Goal: Find specific page/section: Find specific page/section

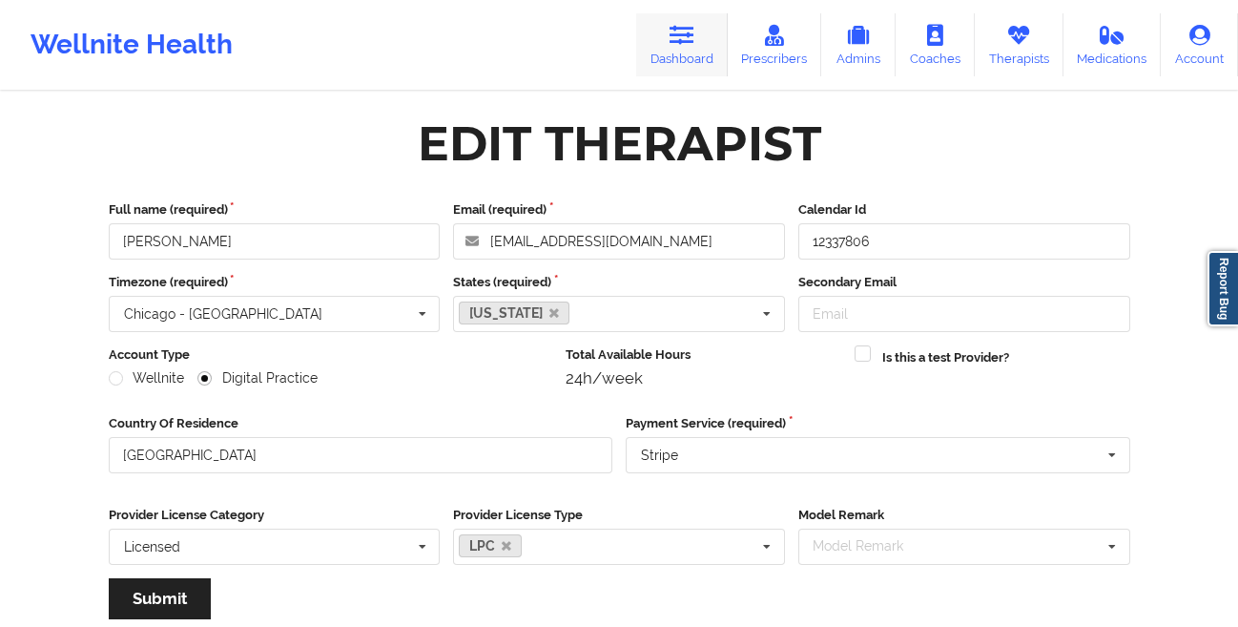
click at [683, 38] on icon at bounding box center [682, 35] width 25 height 21
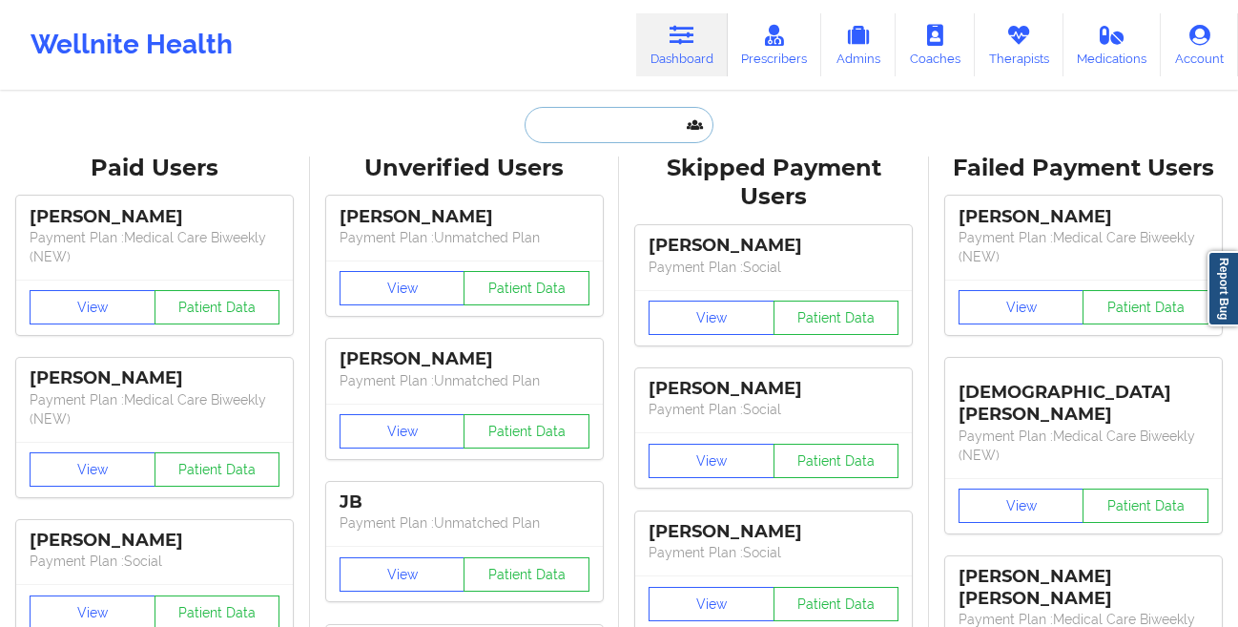
click at [562, 124] on input "text" at bounding box center [619, 125] width 189 height 36
paste input "[PERSON_NAME]"
type input "[PERSON_NAME]"
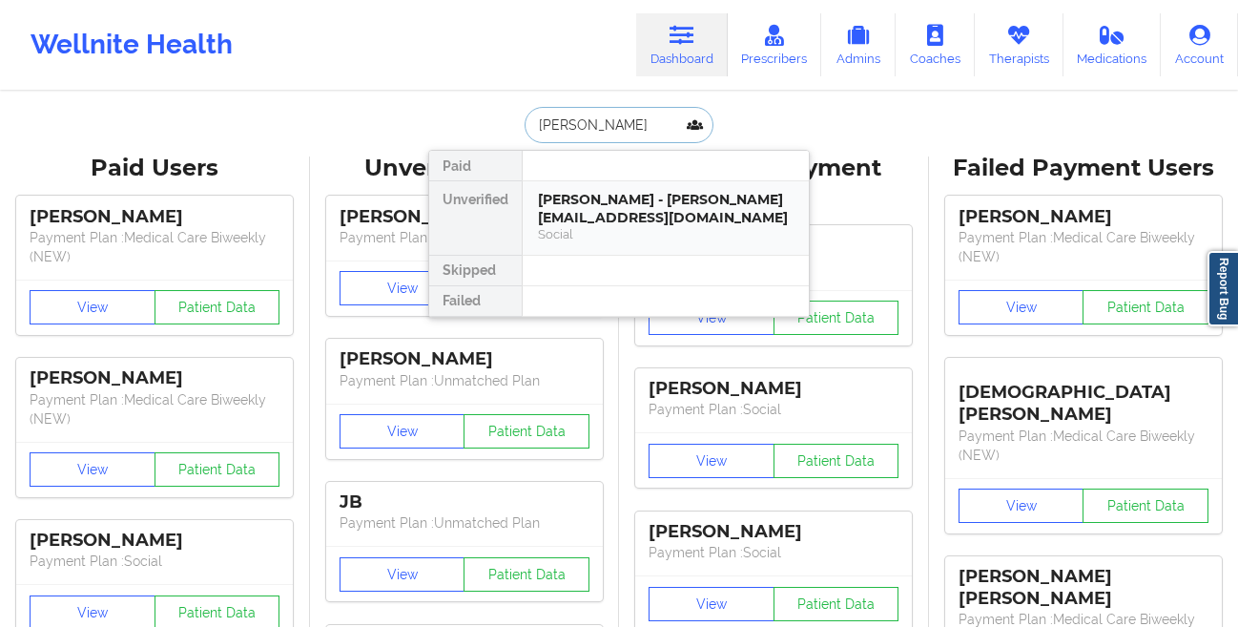
click at [592, 202] on div "[PERSON_NAME] - [PERSON_NAME][EMAIL_ADDRESS][DOMAIN_NAME]" at bounding box center [666, 208] width 256 height 35
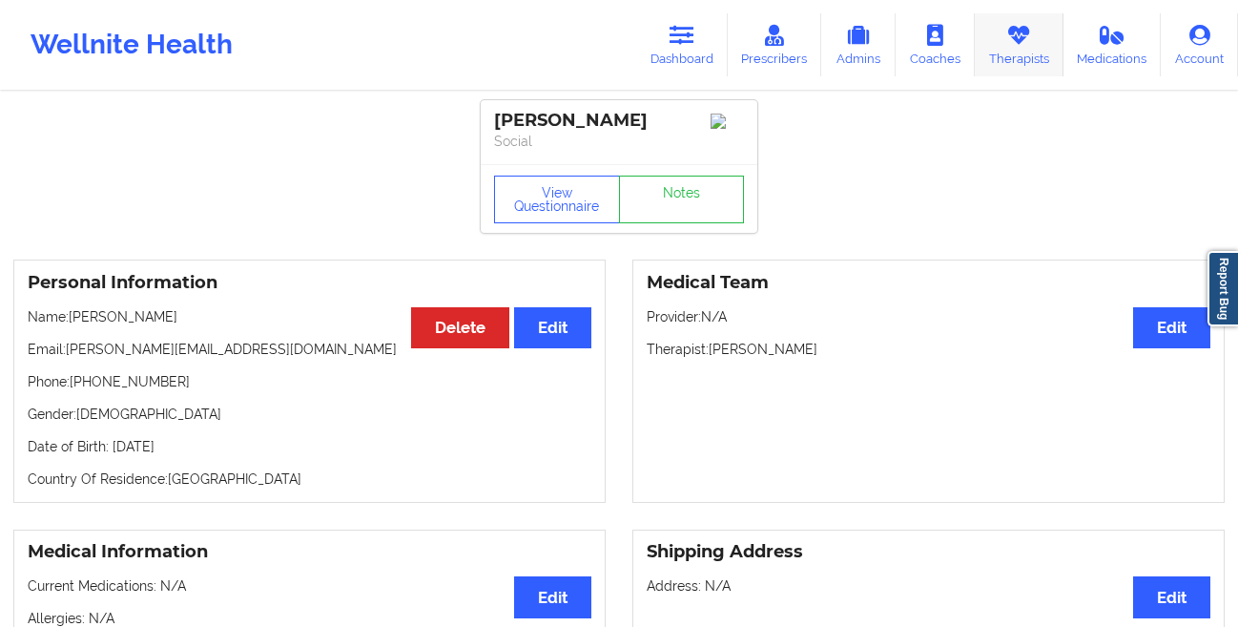
click at [994, 37] on link "Therapists" at bounding box center [1019, 44] width 89 height 63
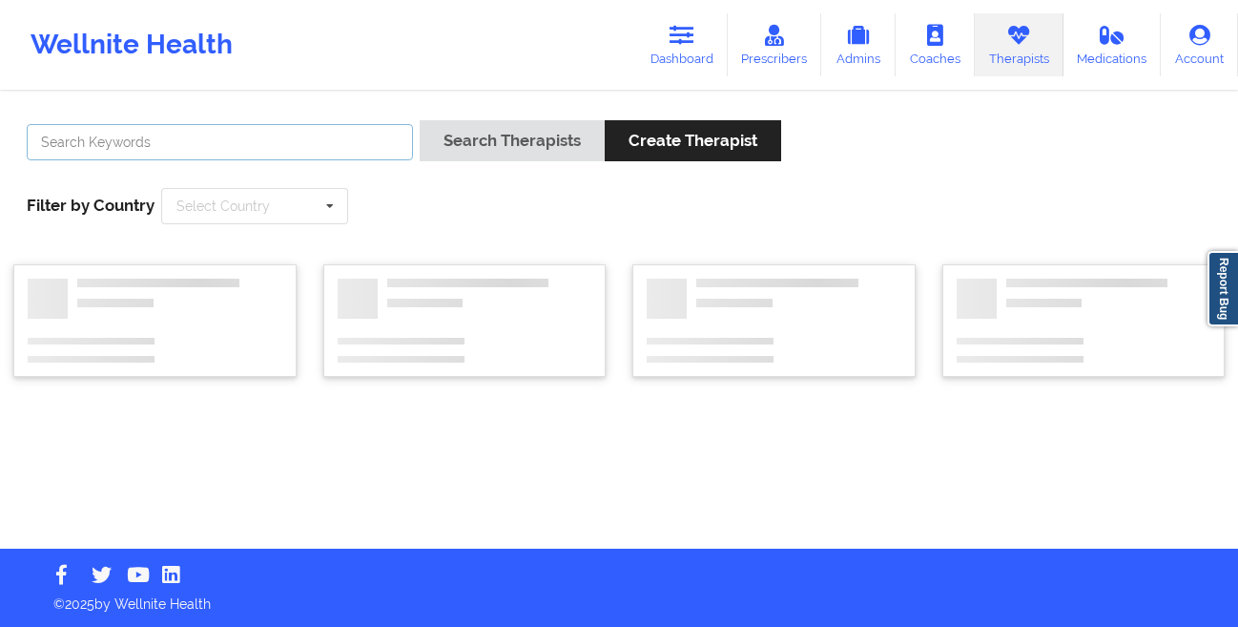
click at [326, 138] on input "text" at bounding box center [220, 142] width 386 height 36
paste input "[PERSON_NAME]"
type input "[PERSON_NAME]"
click at [420, 120] on button "Search Therapists" at bounding box center [512, 140] width 185 height 41
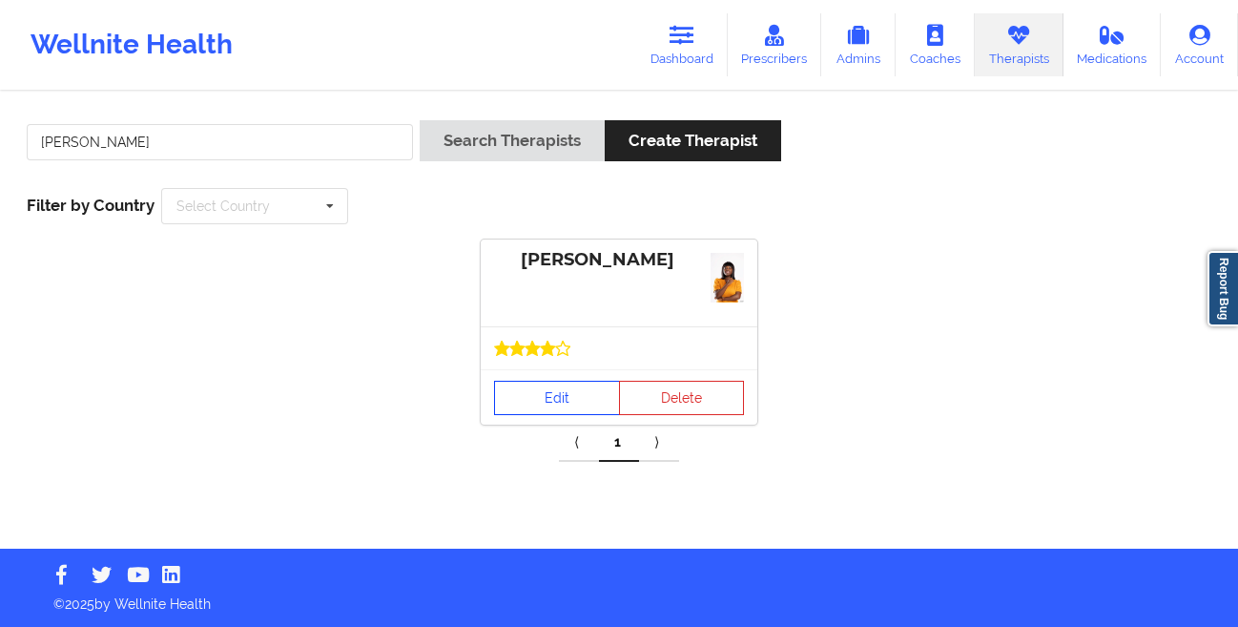
click at [525, 392] on link "Edit" at bounding box center [557, 398] width 126 height 34
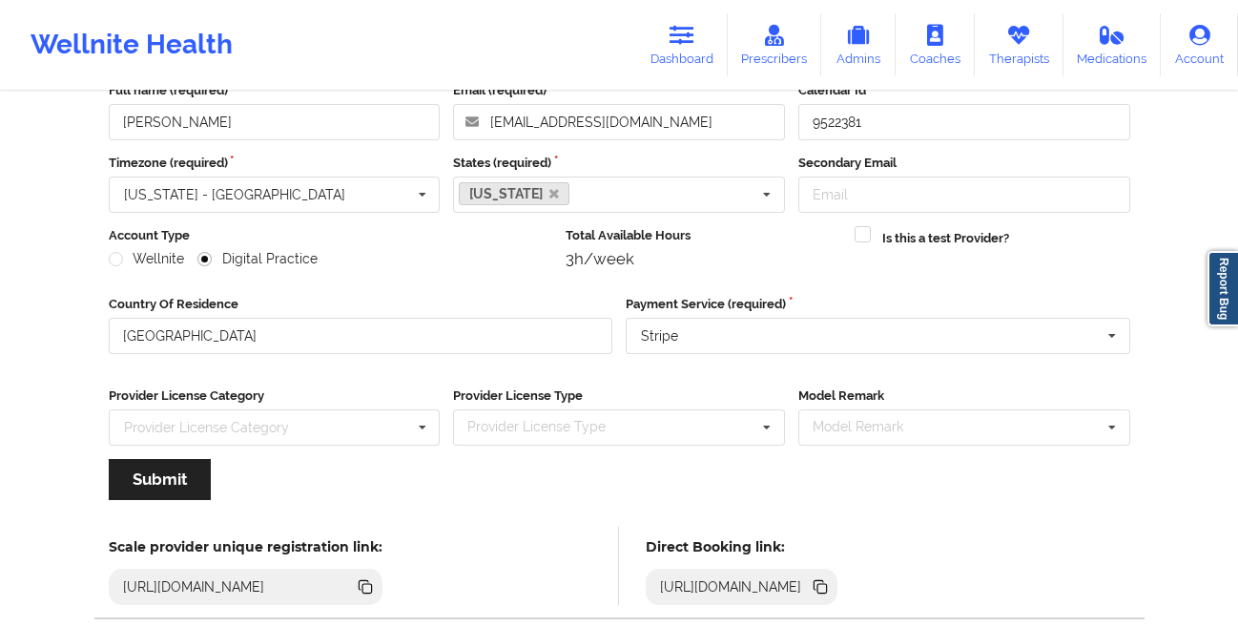
scroll to position [228, 0]
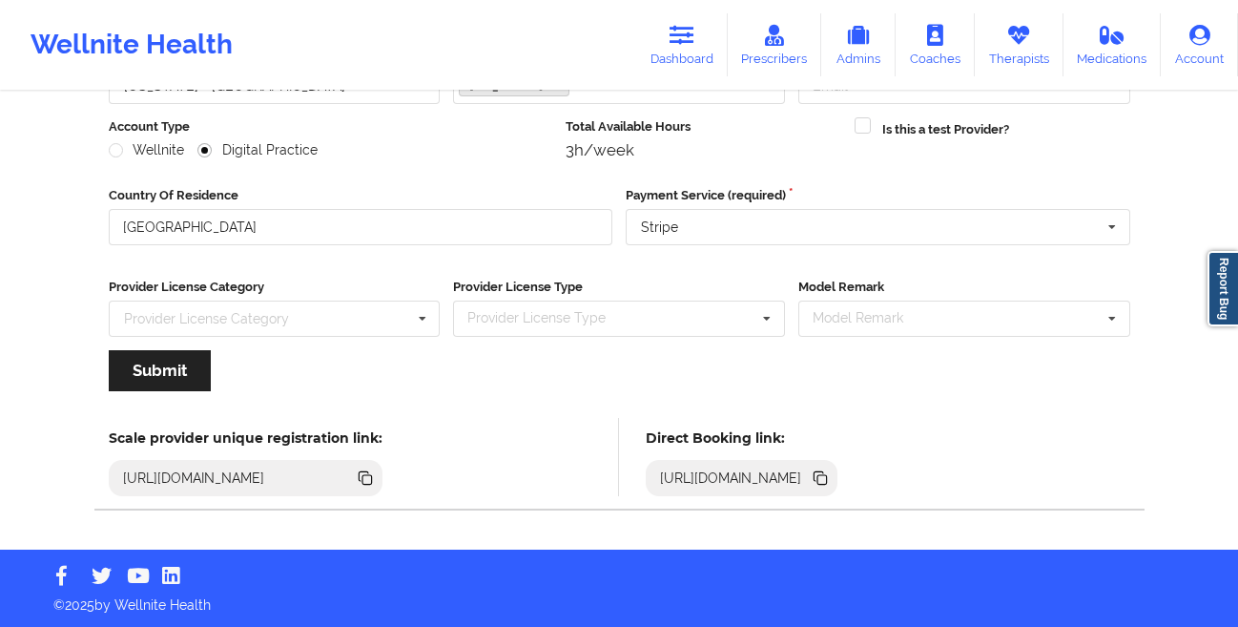
click at [827, 482] on icon at bounding box center [823, 480] width 10 height 10
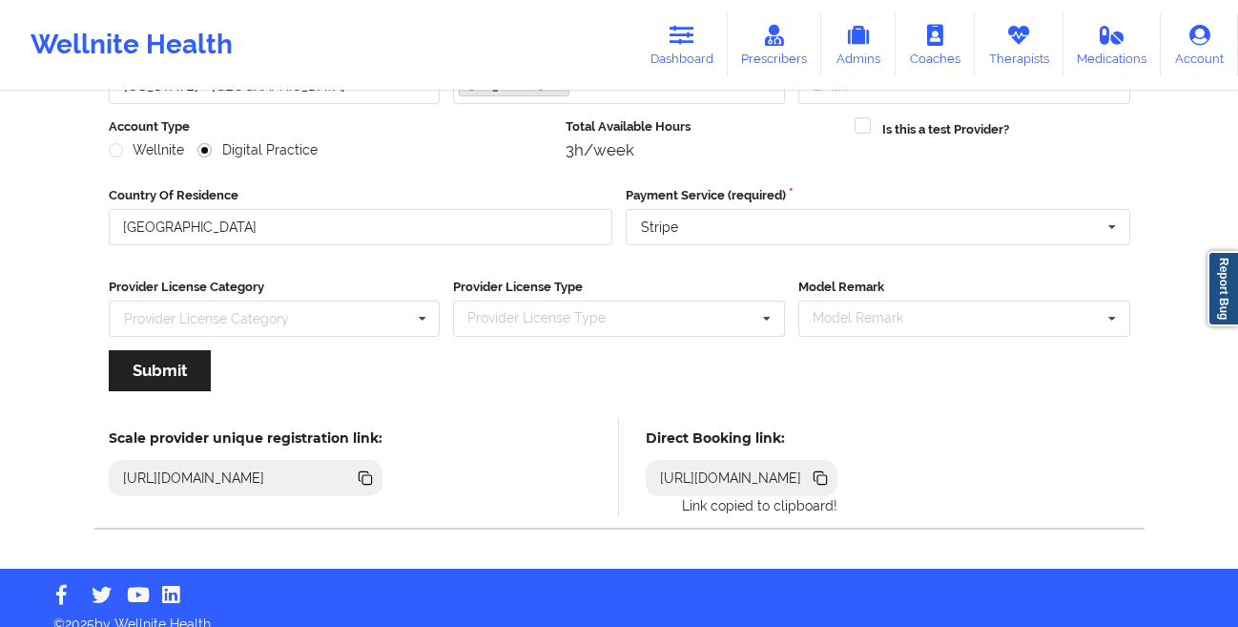
click at [827, 482] on icon at bounding box center [823, 480] width 10 height 10
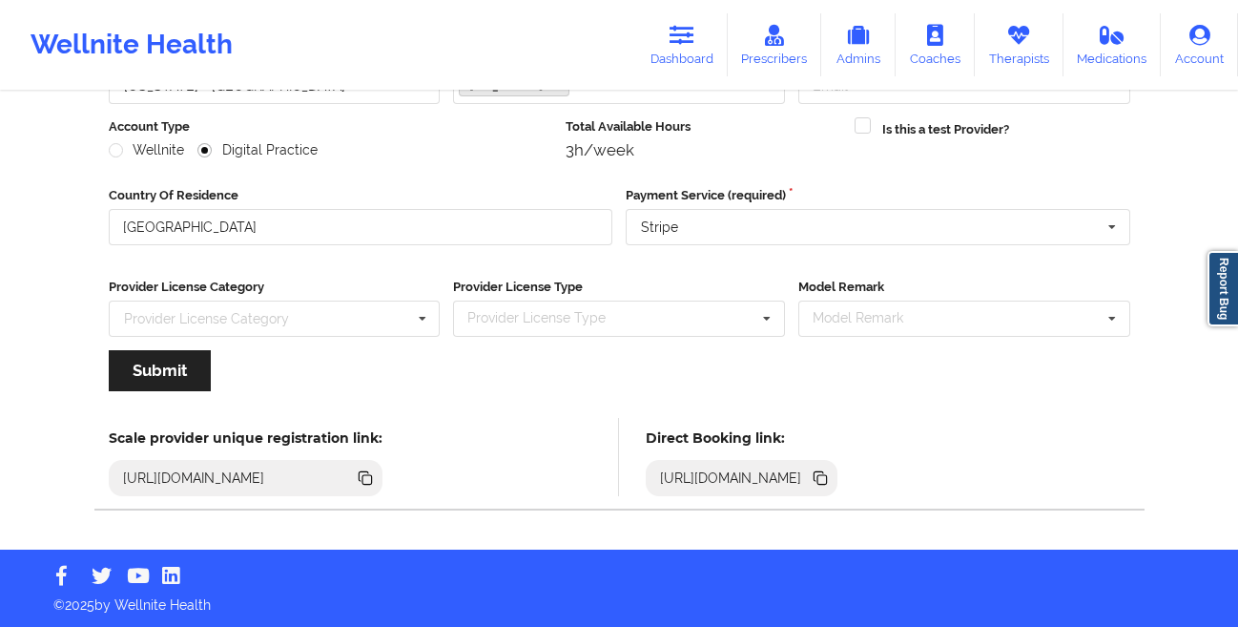
scroll to position [0, 0]
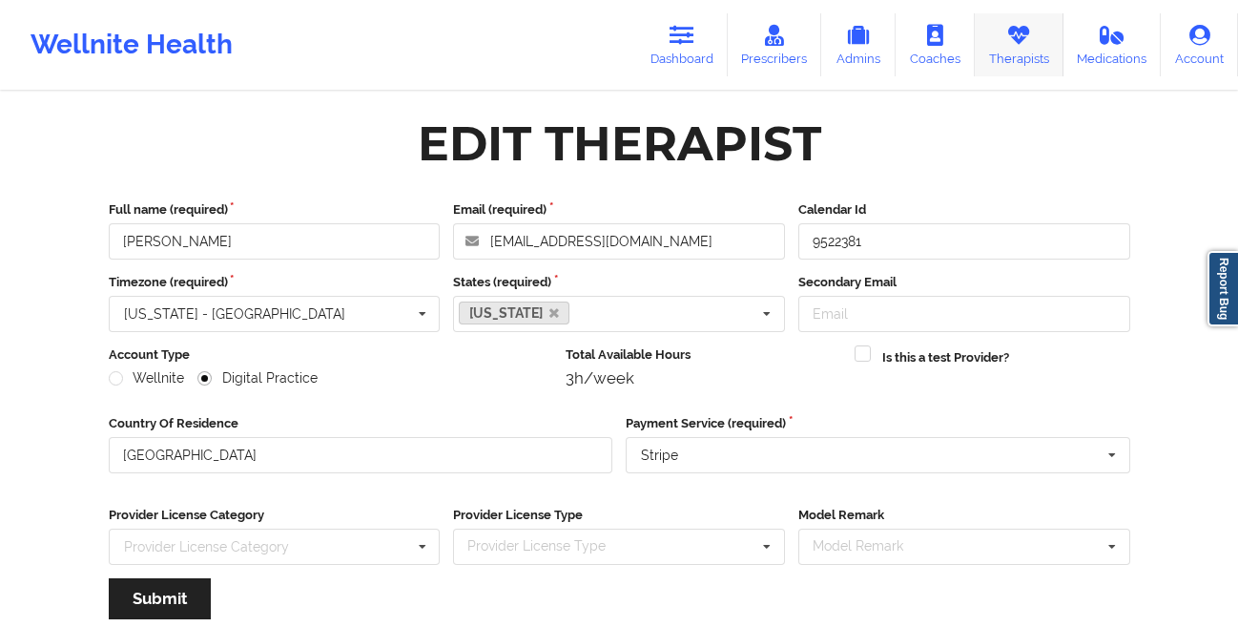
click at [1016, 46] on icon at bounding box center [1018, 35] width 25 height 21
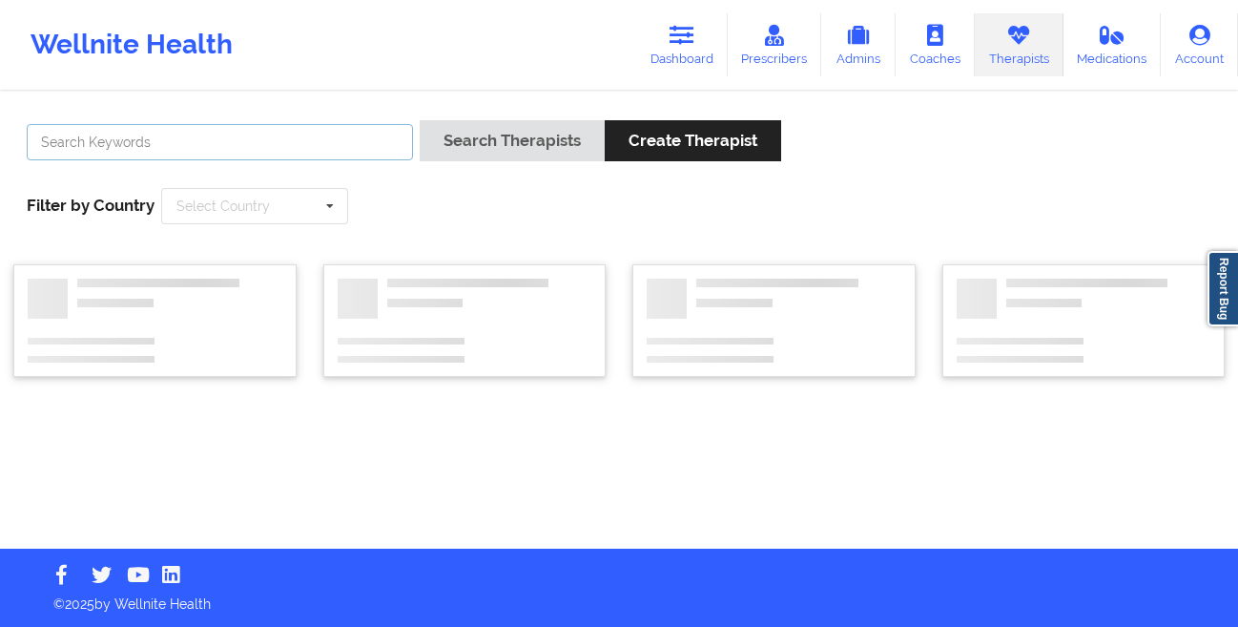
click at [315, 140] on input "text" at bounding box center [220, 142] width 386 height 36
paste input "[PERSON_NAME]"
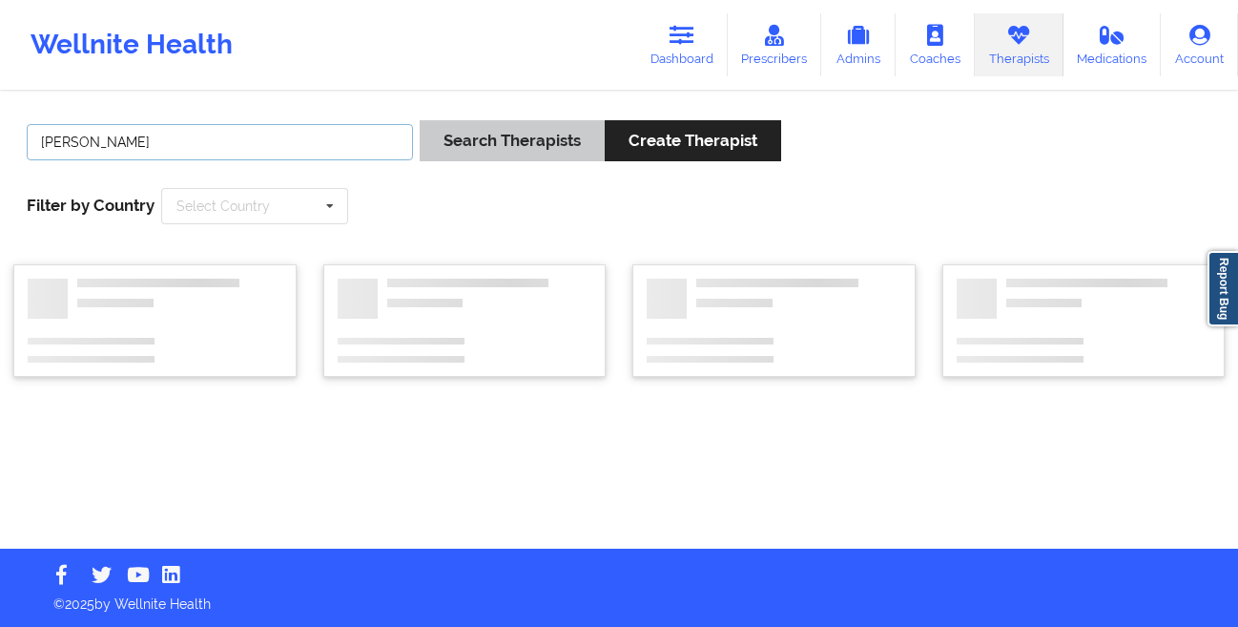
type input "[PERSON_NAME]"
click at [482, 152] on button "Search Therapists" at bounding box center [512, 140] width 185 height 41
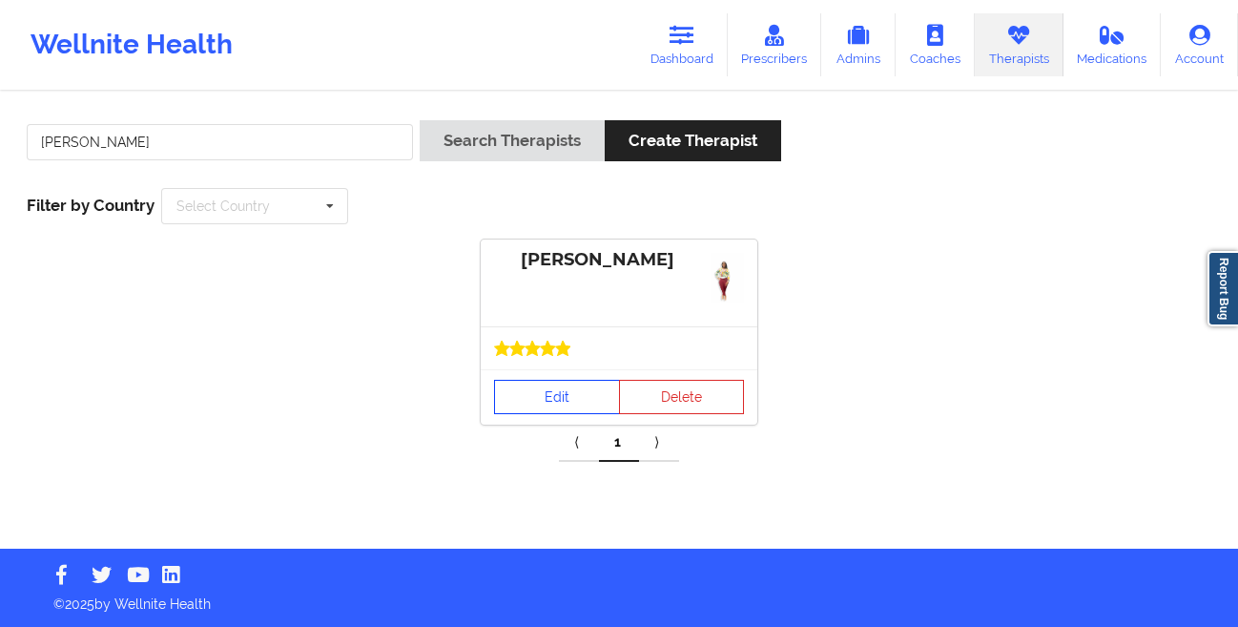
click at [530, 398] on link "Edit" at bounding box center [557, 397] width 126 height 34
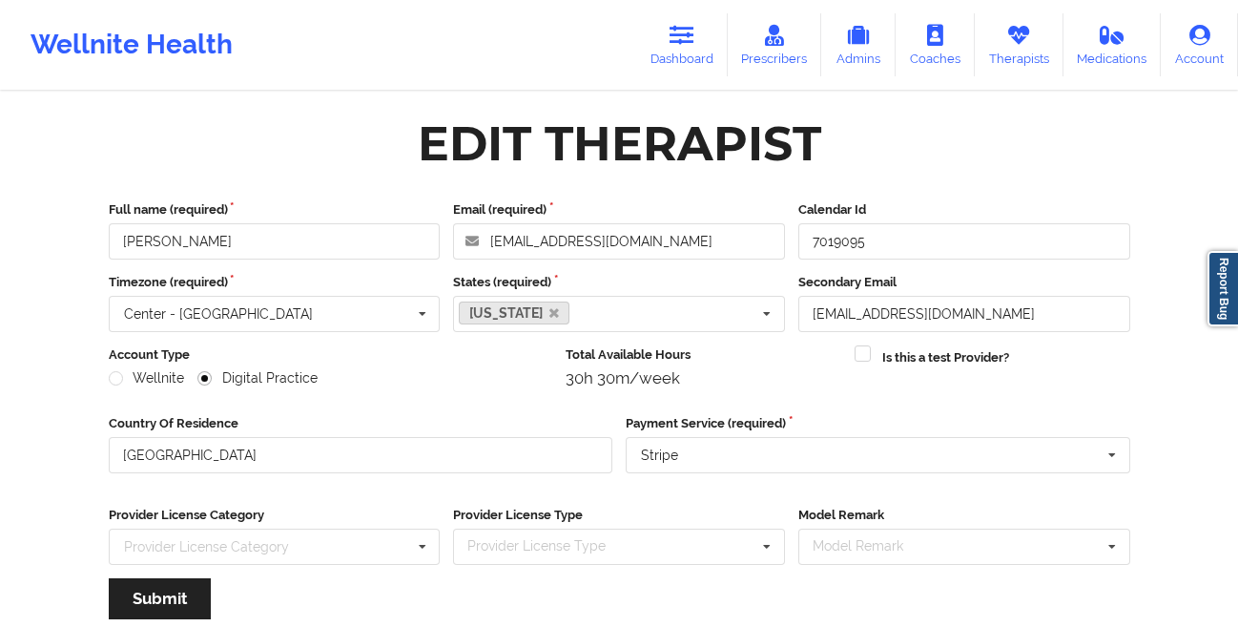
scroll to position [228, 0]
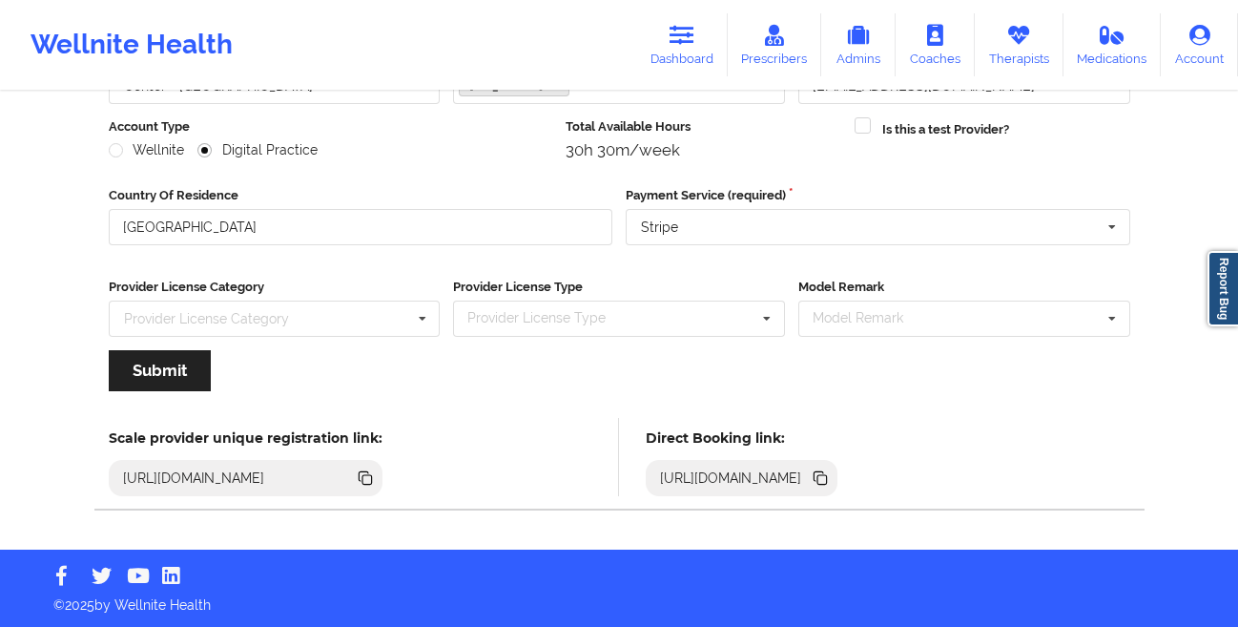
click at [827, 479] on icon at bounding box center [823, 480] width 10 height 10
